Goal: Information Seeking & Learning: Learn about a topic

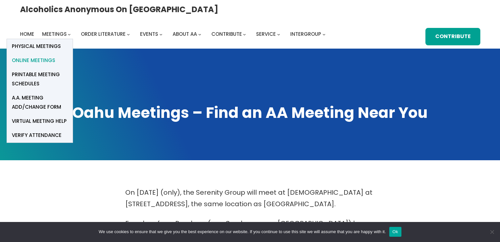
click at [55, 56] on span "Online Meetings" at bounding box center [33, 60] width 43 height 9
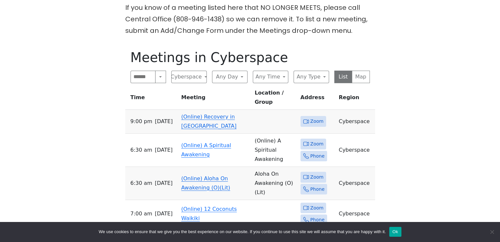
scroll to position [260, 0]
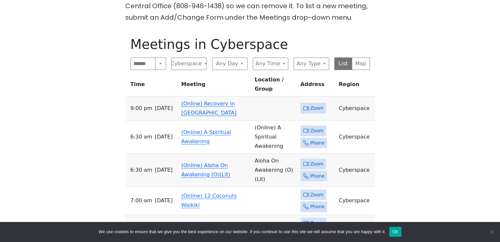
click at [313, 104] on span "Zoom" at bounding box center [317, 108] width 13 height 8
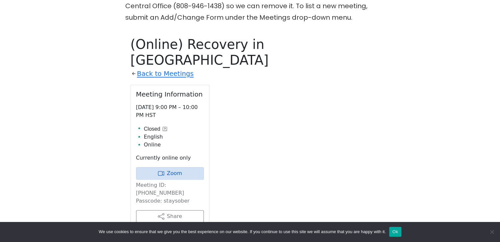
scroll to position [291, 0]
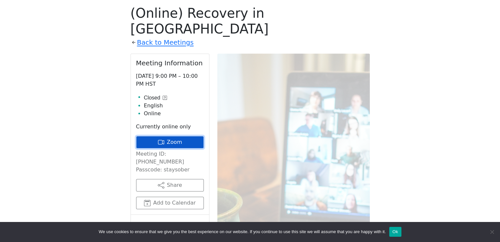
click at [169, 136] on link "Zoom" at bounding box center [170, 142] width 68 height 12
